Goal: Task Accomplishment & Management: Use online tool/utility

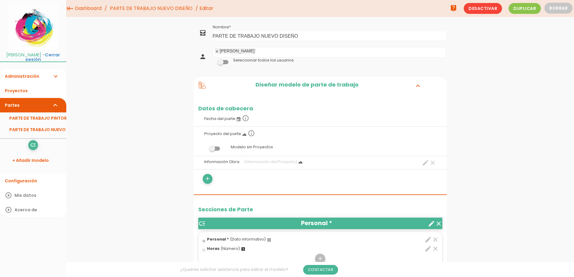
click at [218, 52] on link at bounding box center [217, 51] width 4 height 4
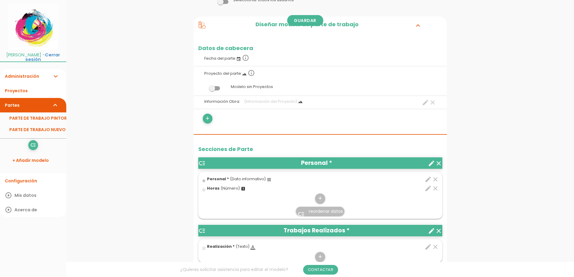
scroll to position [90, 0]
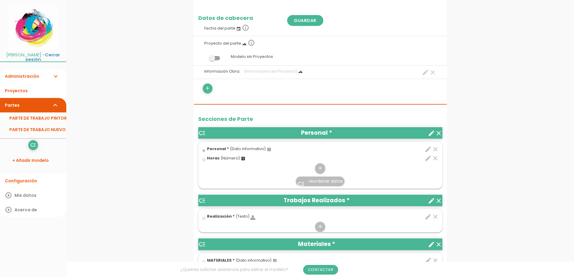
click at [440, 133] on icon "clear" at bounding box center [438, 133] width 7 height 7
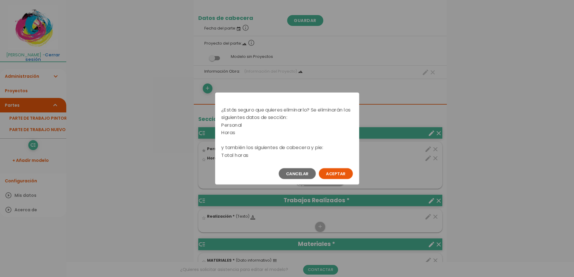
scroll to position [82, 0]
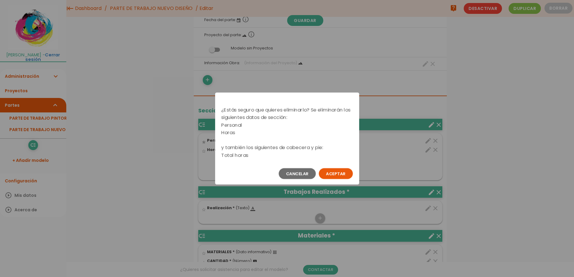
click at [347, 172] on button "Aceptar" at bounding box center [336, 173] width 34 height 11
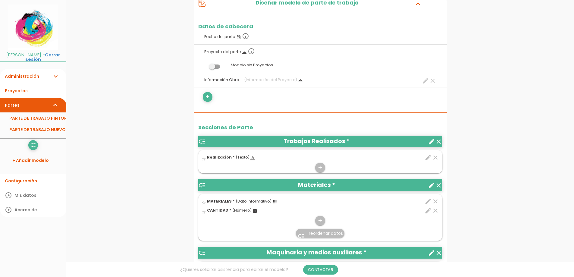
click at [440, 141] on icon "clear" at bounding box center [438, 141] width 7 height 7
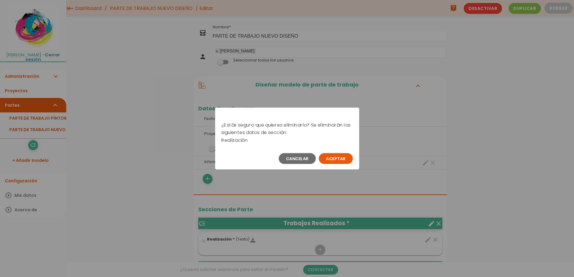
click at [326, 158] on button "Aceptar" at bounding box center [336, 158] width 34 height 11
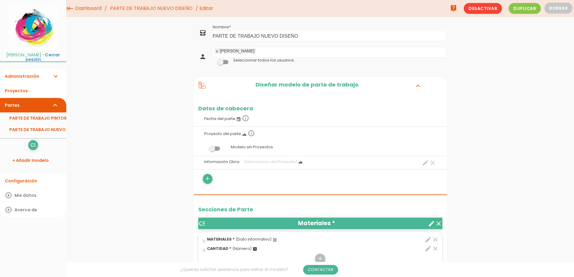
click at [439, 222] on icon "clear" at bounding box center [438, 223] width 7 height 7
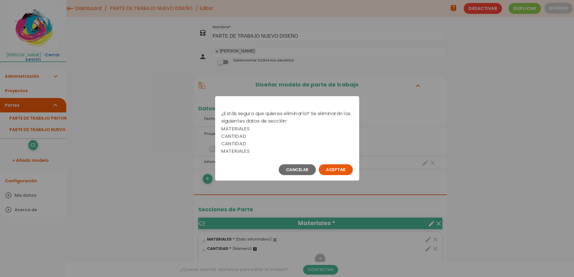
click at [337, 172] on button "Aceptar" at bounding box center [336, 169] width 34 height 11
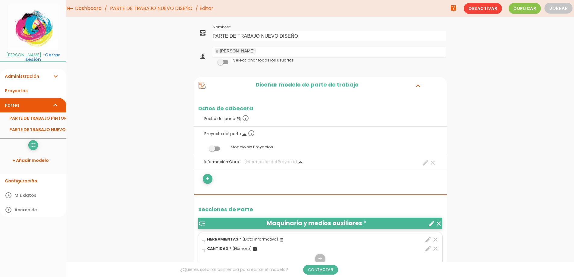
click at [218, 51] on link at bounding box center [217, 51] width 4 height 4
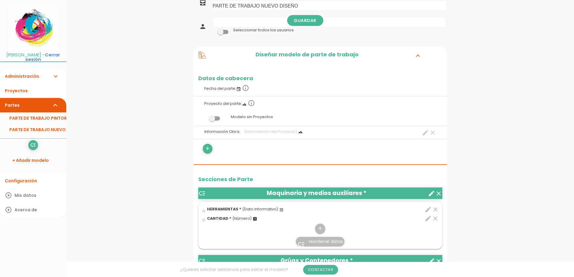
click at [439, 191] on icon "clear" at bounding box center [438, 193] width 7 height 7
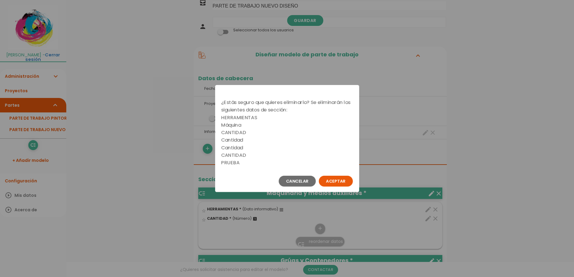
click at [345, 178] on button "Aceptar" at bounding box center [336, 181] width 34 height 11
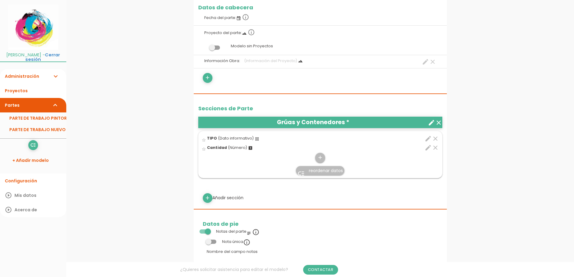
click at [440, 124] on icon "clear" at bounding box center [438, 122] width 7 height 7
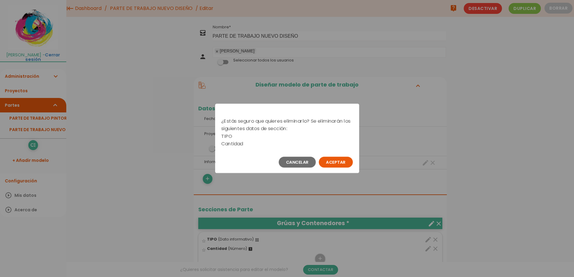
click at [337, 160] on button "Aceptar" at bounding box center [336, 162] width 34 height 11
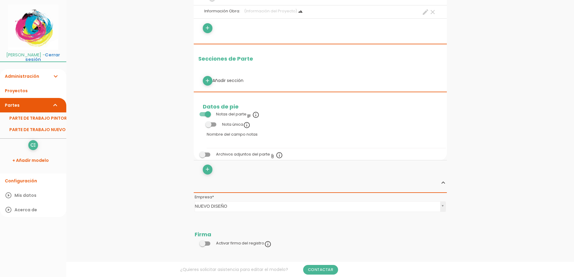
scroll to position [181, 0]
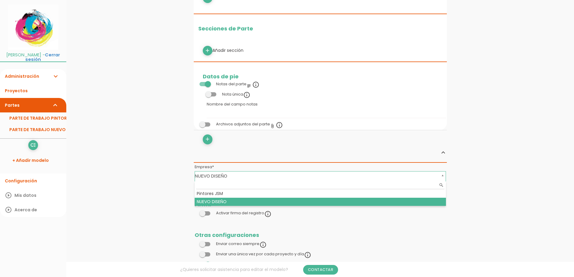
drag, startPoint x: 441, startPoint y: 177, endPoint x: 435, endPoint y: 177, distance: 5.7
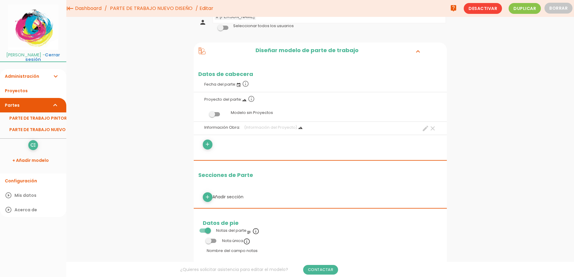
scroll to position [0, 0]
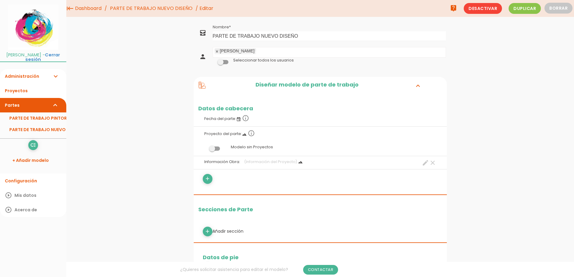
click at [217, 51] on link at bounding box center [217, 51] width 4 height 4
click at [478, 85] on div "menu keyboard_tab Dashboard PARTE DE TRABAJO NUEVO DISEÑO Editar" at bounding box center [320, 267] width 508 height 535
